Goal: Task Accomplishment & Management: Manage account settings

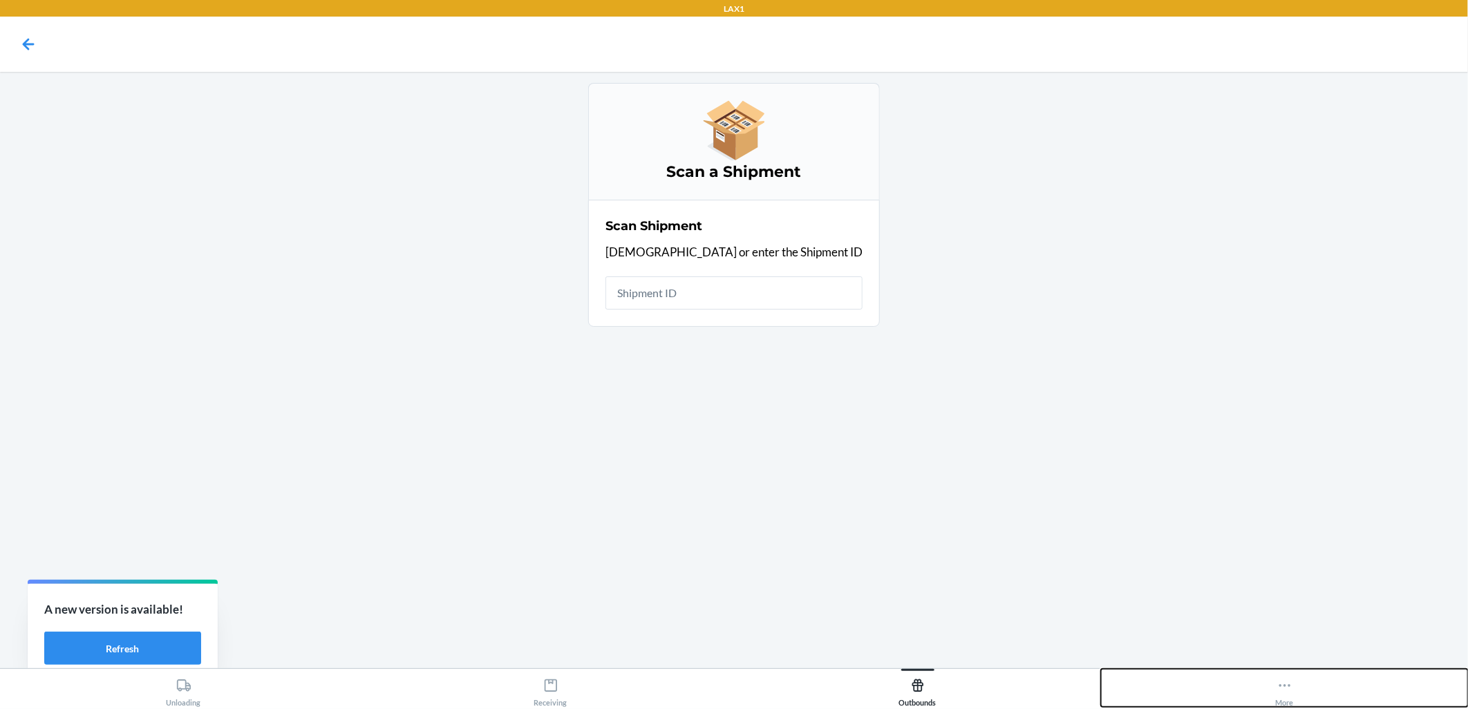
click at [1300, 689] on button "More" at bounding box center [1284, 688] width 367 height 38
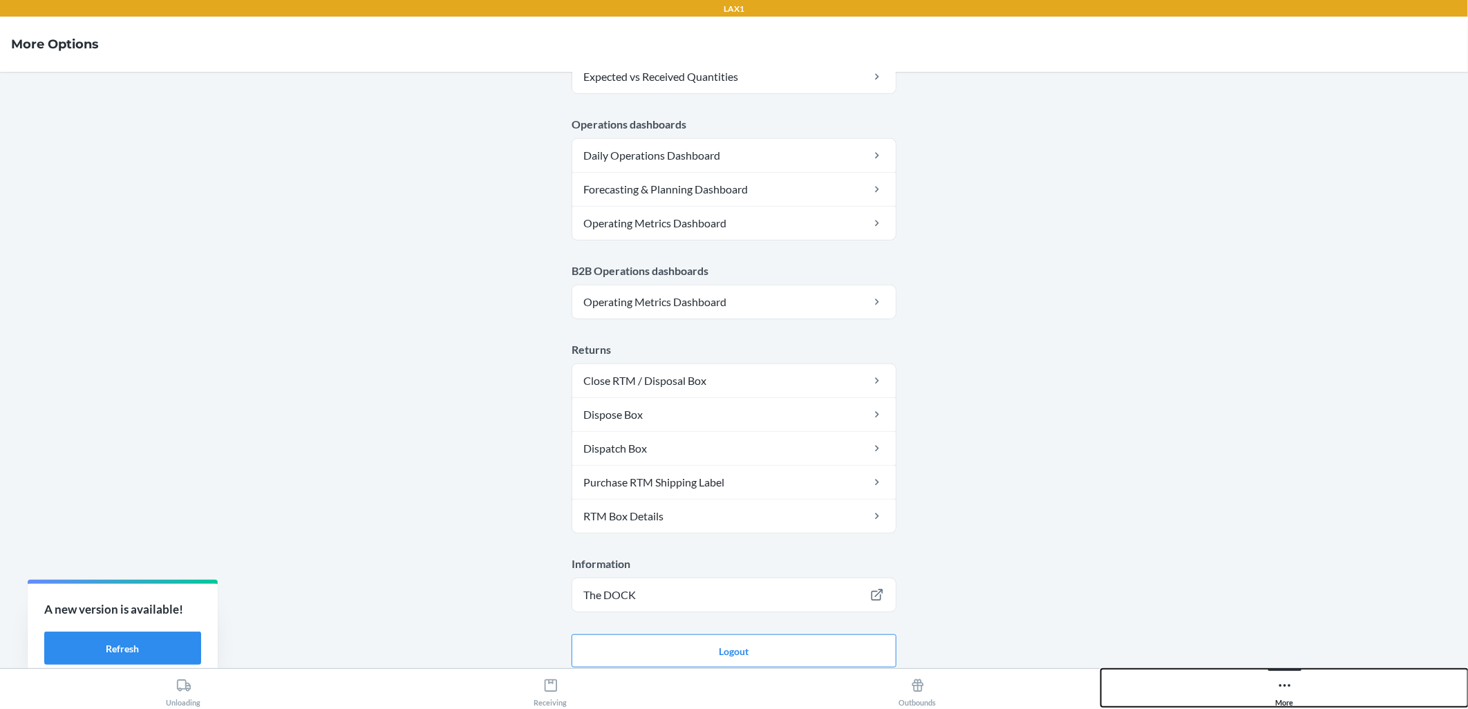
scroll to position [620, 0]
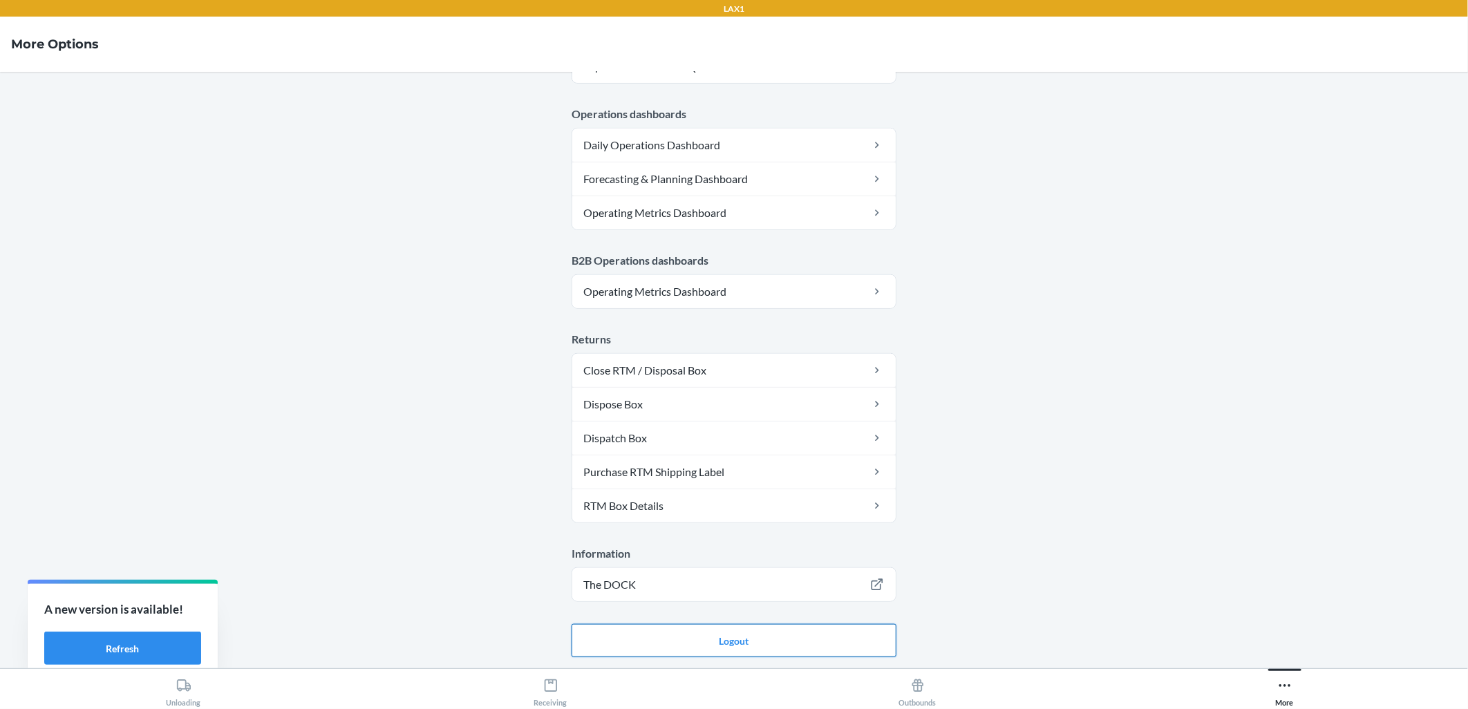
click at [722, 639] on button "Logout" at bounding box center [734, 640] width 325 height 33
